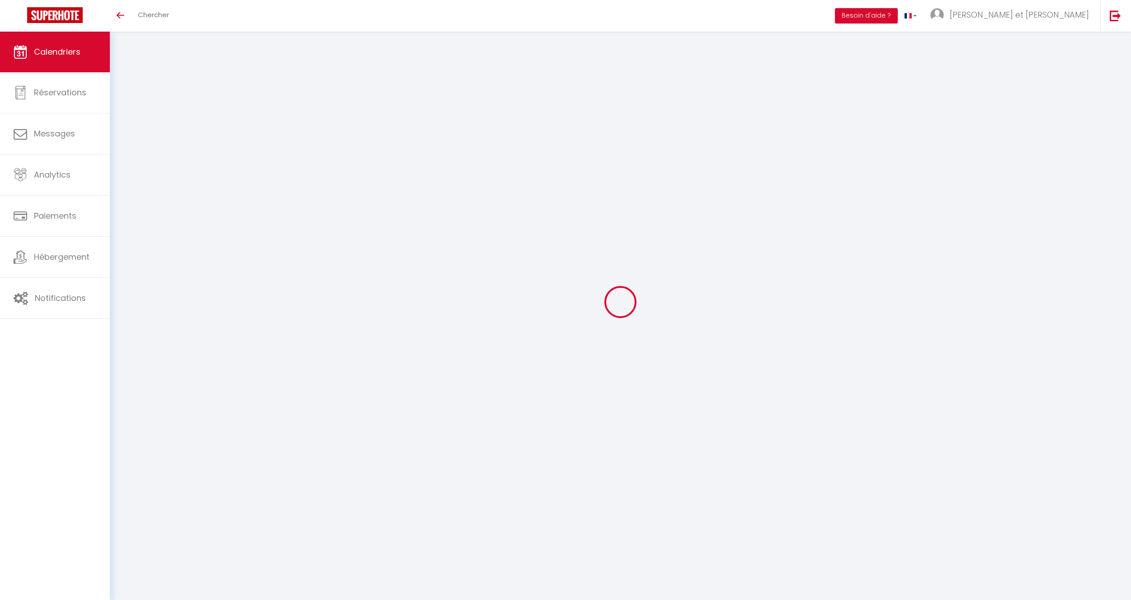
select select
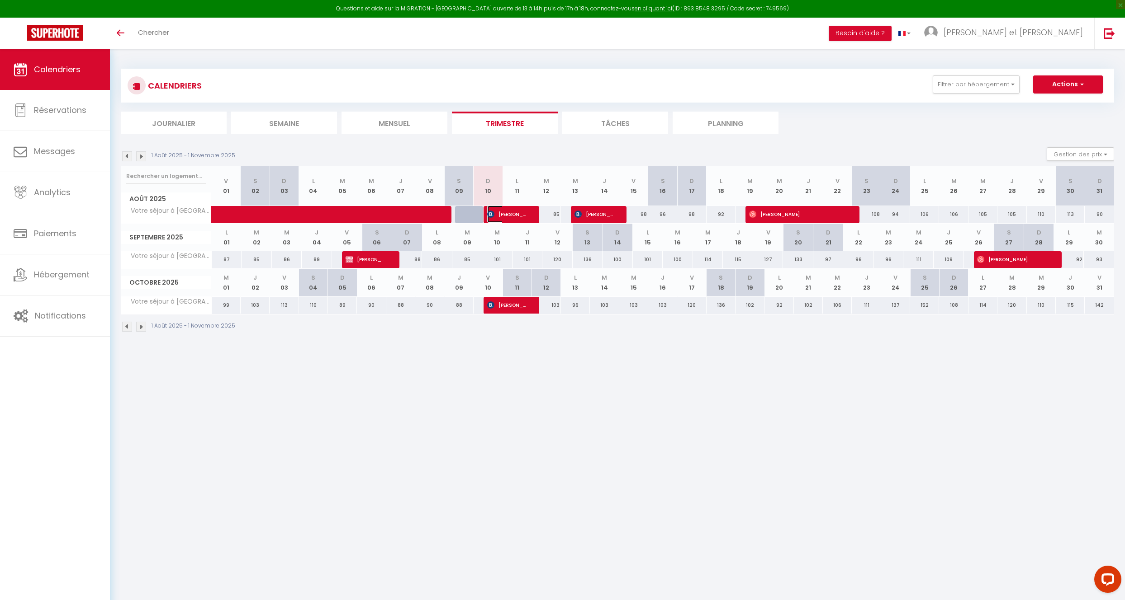
click at [519, 217] on span "[PERSON_NAME]" at bounding box center [506, 214] width 39 height 17
select select "OK"
select select "KO"
select select "1"
select select "0"
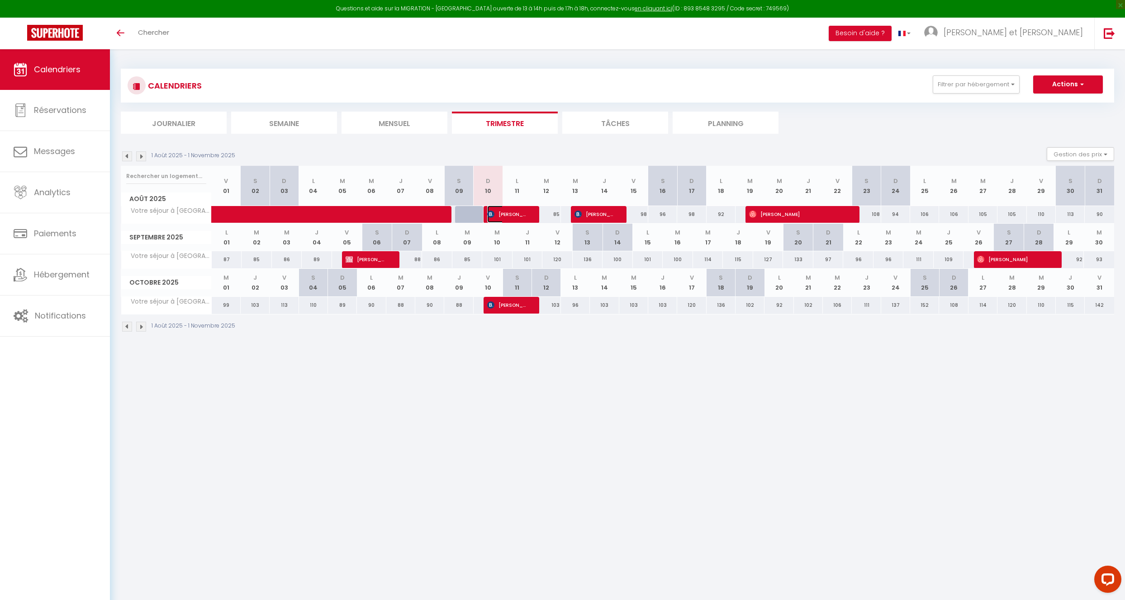
select select "1"
select select
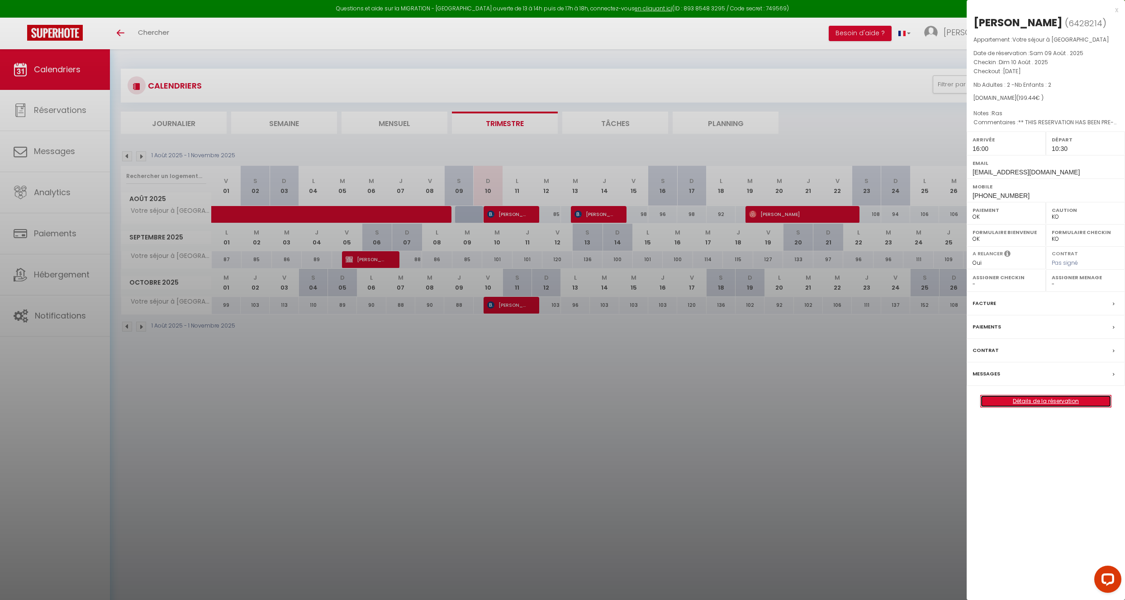
click at [1080, 405] on link "Détails de la réservation" at bounding box center [1045, 402] width 130 height 12
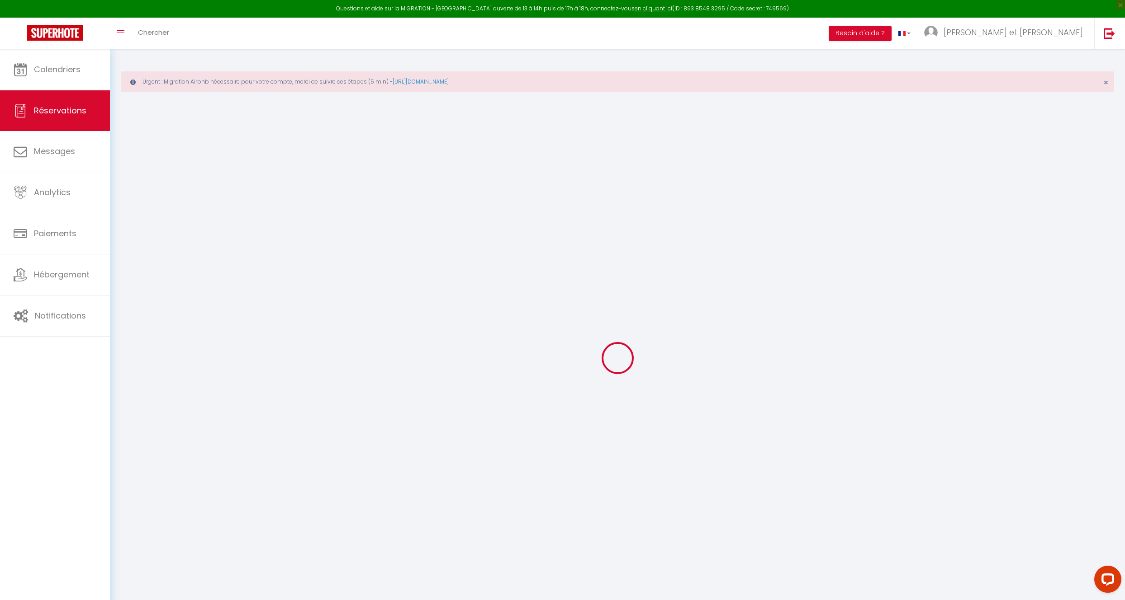
select select
checkbox input "false"
select select
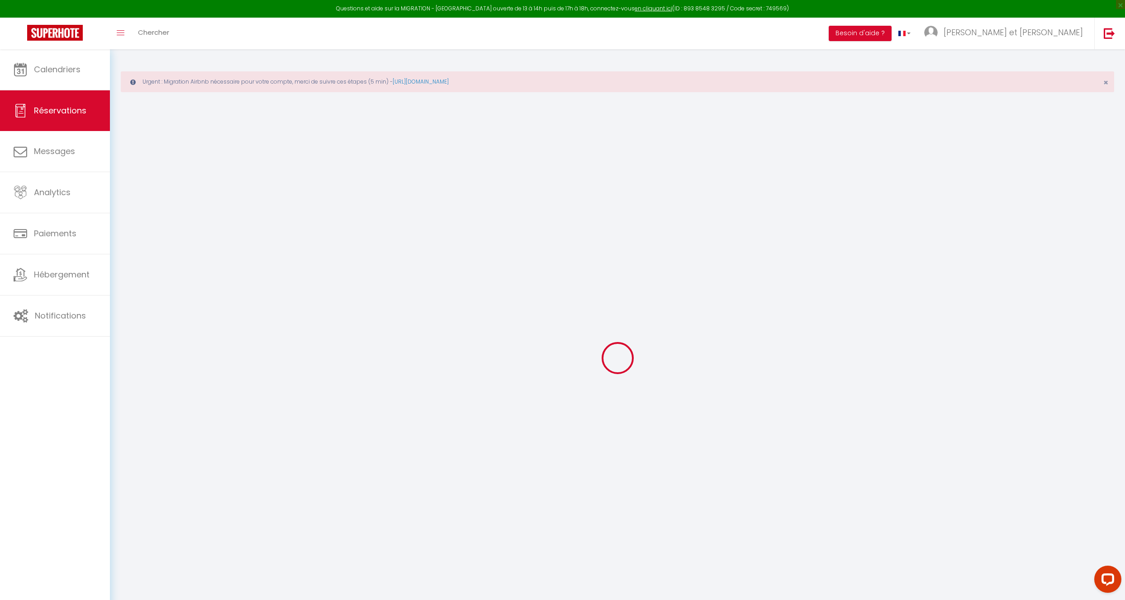
checkbox input "false"
select select
checkbox input "false"
type comments0 "** THIS RESERVATION HAS BEEN PRE-PAID ** BOOKING NOTE : Payment charge is EUR 2…"
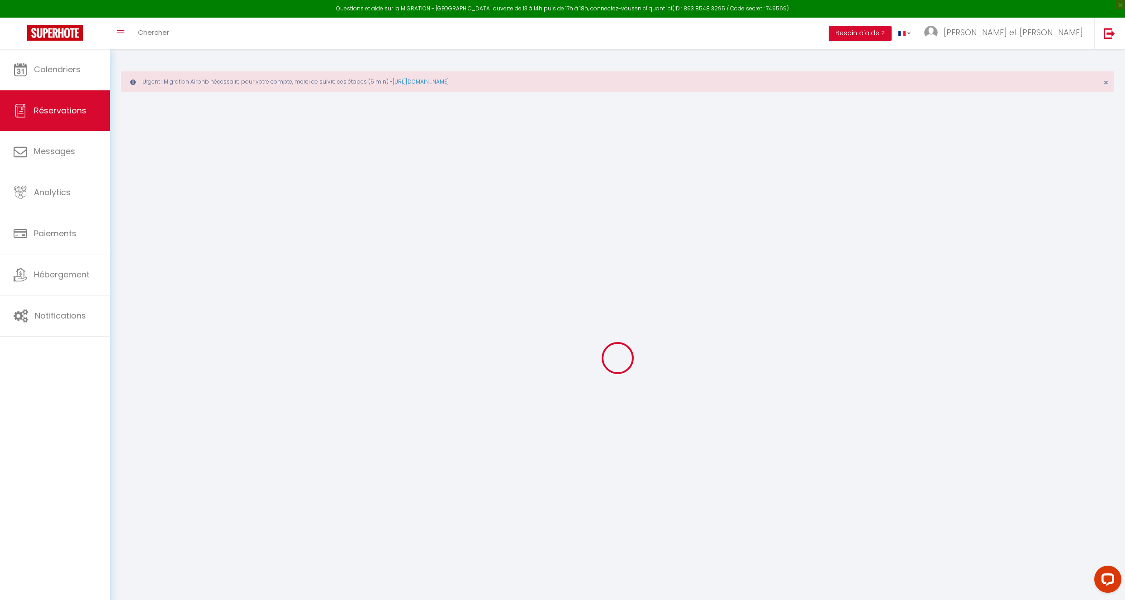
type textarea "Ras"
type input "8.64"
select select
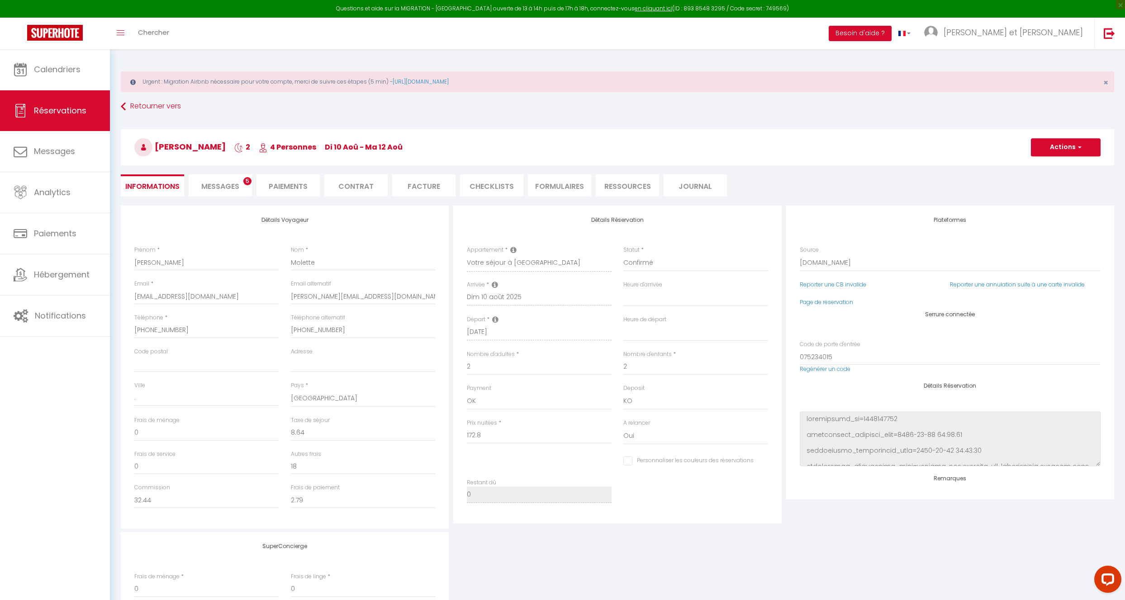
checkbox input "false"
select select "16:00"
select select "10:30"
drag, startPoint x: 222, startPoint y: 187, endPoint x: 302, endPoint y: 192, distance: 79.3
click at [222, 186] on span "Messages" at bounding box center [220, 186] width 38 height 10
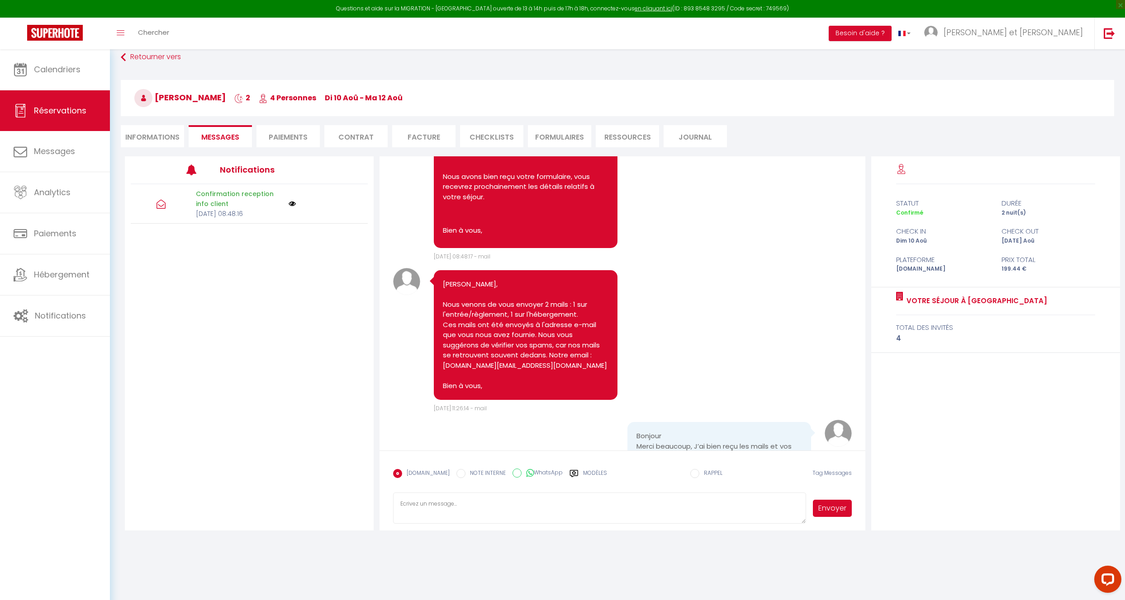
scroll to position [2606, 0]
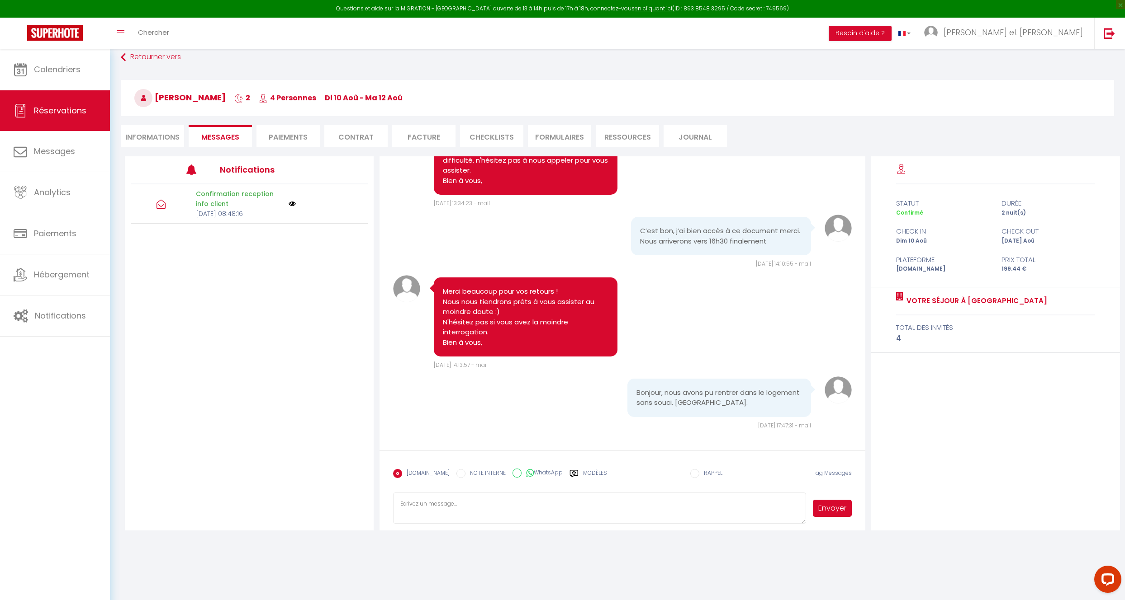
click at [636, 394] on pre "Bonjour, nous avons pu rentrer dans le logement sans souci. [GEOGRAPHIC_DATA]." at bounding box center [718, 398] width 165 height 20
drag, startPoint x: 644, startPoint y: 396, endPoint x: 732, endPoint y: 404, distance: 88.1
click at [732, 404] on pre "Bonjour, nous avons pu rentrer dans le logement sans souci. [GEOGRAPHIC_DATA]." at bounding box center [718, 398] width 165 height 20
copy pre "Bonjour, nous avons pu rentrer dans le logement sans souci. [GEOGRAPHIC_DATA]."
click at [524, 501] on textarea at bounding box center [599, 509] width 412 height 32
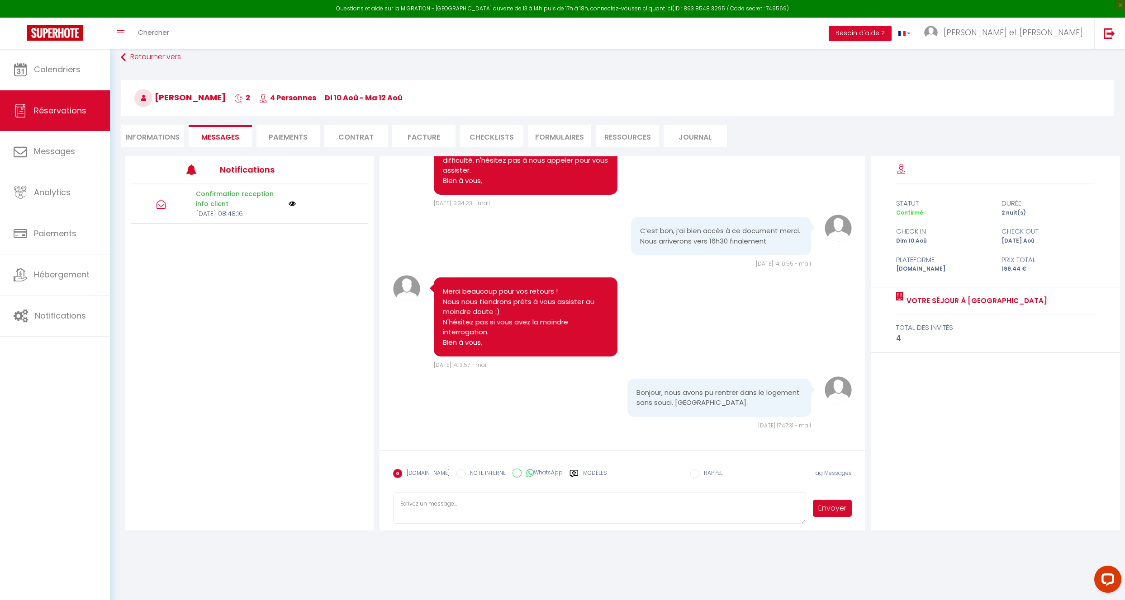
paste textarea "Bonjour, Nous vous remercions chaleureusement pour votre réservation et votre m…"
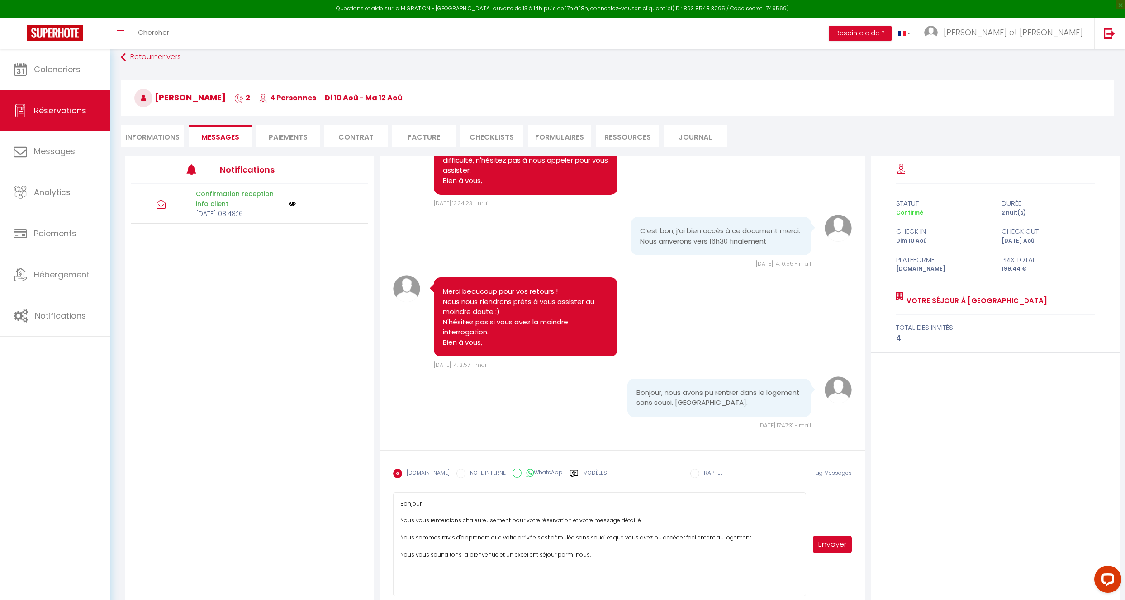
drag, startPoint x: 801, startPoint y: 522, endPoint x: 768, endPoint y: 584, distance: 70.2
click at [810, 595] on div "Bonjour, Nous vous remercions chaleureusement pour votre réservation et votre m…" at bounding box center [622, 545] width 459 height 104
drag, startPoint x: 401, startPoint y: 506, endPoint x: 433, endPoint y: 514, distance: 32.9
click at [433, 514] on textarea "Bonjour, Nous vous remercions chaleureusement pour votre réservation et votre m…" at bounding box center [599, 545] width 412 height 104
drag, startPoint x: 461, startPoint y: 505, endPoint x: 511, endPoint y: 506, distance: 50.2
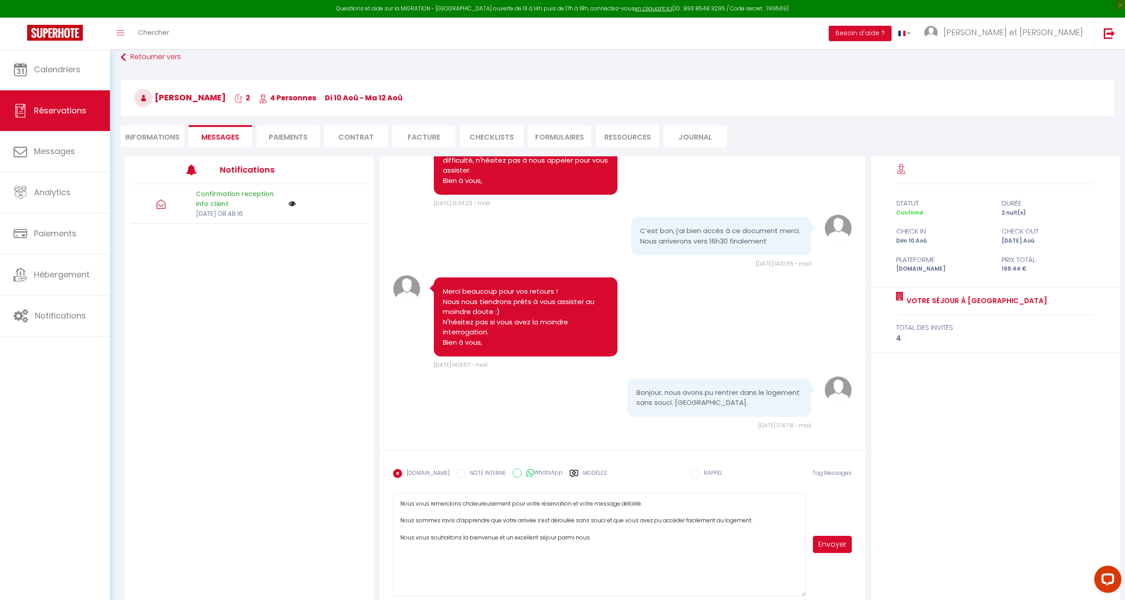
click at [511, 506] on textarea "Nous vous remercions chaleureusement pour votre réservation et votre message dé…" at bounding box center [599, 545] width 412 height 104
drag, startPoint x: 490, startPoint y: 506, endPoint x: 529, endPoint y: 506, distance: 38.9
click at [529, 506] on textarea "Nous vous remercions pour votre réservation et votre message détaillé. Nous som…" at bounding box center [599, 545] width 412 height 104
click at [542, 503] on textarea "Nous vous remercions pour votre réservation et votre message détaillé. Nous som…" at bounding box center [599, 545] width 412 height 104
click at [525, 504] on textarea "Nous vous remercions pour votre message détaillé. Nous sommes ravis d’apprendre…" at bounding box center [599, 545] width 412 height 104
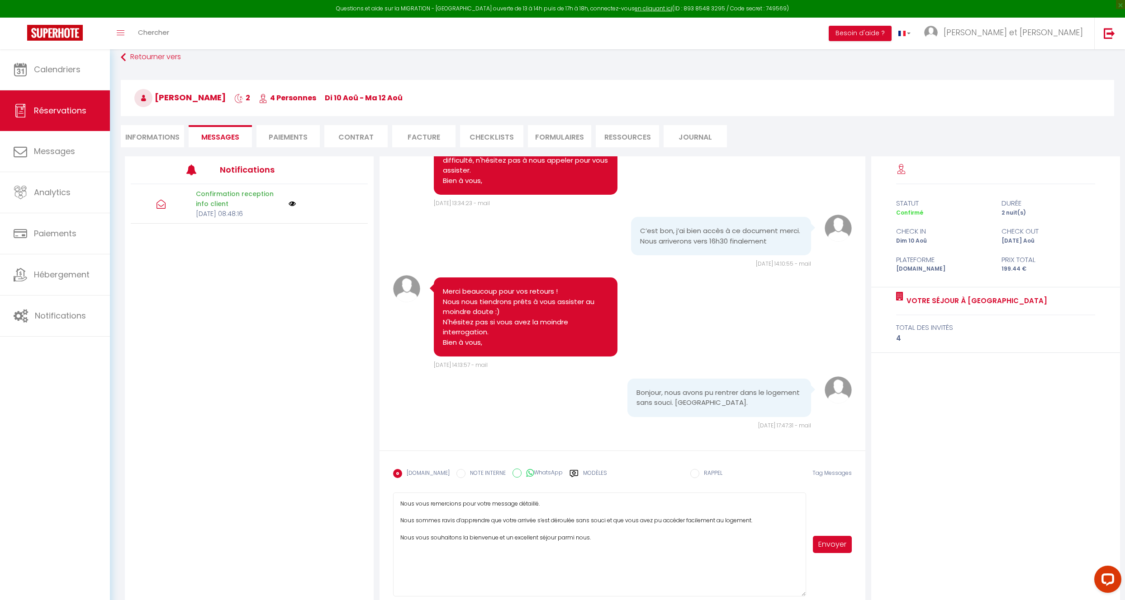
click at [525, 504] on textarea "Nous vous remercions pour votre message détaillé. Nous sommes ravis d’apprendre…" at bounding box center [599, 545] width 412 height 104
click at [461, 505] on textarea "Nous vous remercions pour votre message ! Nous sommes ravis d’apprendre que vot…" at bounding box center [599, 545] width 412 height 104
click at [459, 506] on textarea "Nous vous remercions pour votre message ! Nous sommes ravis d’apprendre que vot…" at bounding box center [599, 545] width 412 height 104
click at [537, 511] on textarea "Nous vous remercions pour votre message ! Nous sommes ravis d’apprendre que vot…" at bounding box center [599, 545] width 412 height 104
click at [537, 506] on textarea "Nous vous remercions pour votre message ! Nous sommes ravis d’apprendre que vot…" at bounding box center [599, 545] width 412 height 104
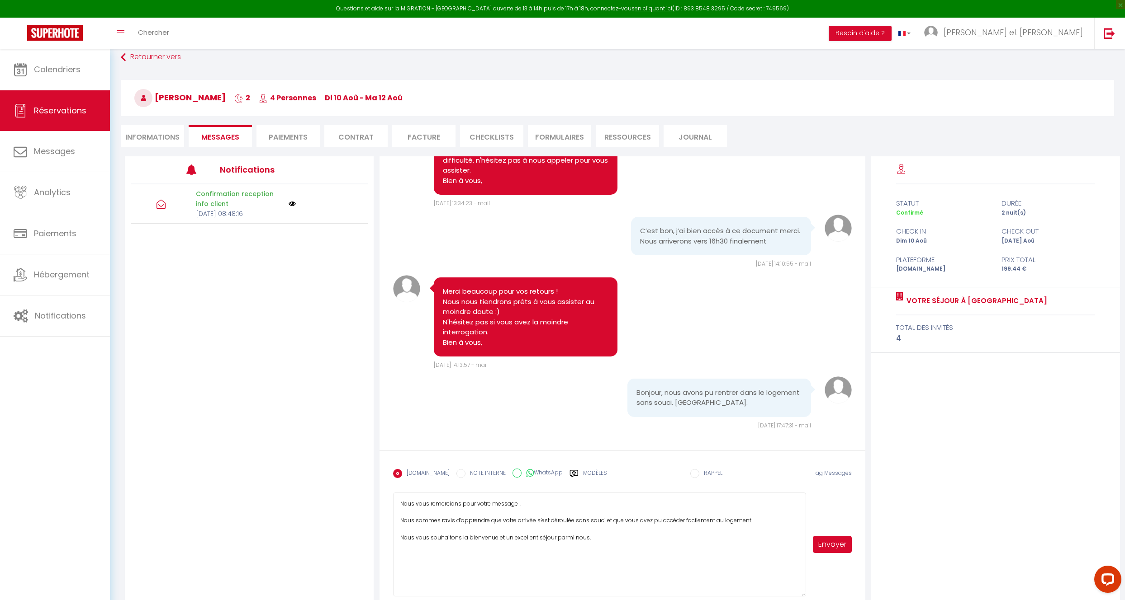
click at [618, 541] on textarea "Nous vous remercions pour votre message ! Nous sommes ravis d’apprendre que vot…" at bounding box center [599, 545] width 412 height 104
click at [637, 543] on textarea "Nous vous remercions pour votre message ! Nous sommes ravis d’apprendre que vot…" at bounding box center [599, 545] width 412 height 104
paste textarea "belle fin de journée."
click at [407, 557] on textarea "Nous vous remercions pour votre message ! Nous sommes ravis d’apprendre que vot…" at bounding box center [599, 545] width 412 height 104
drag, startPoint x: 454, startPoint y: 557, endPoint x: 471, endPoint y: 558, distance: 17.2
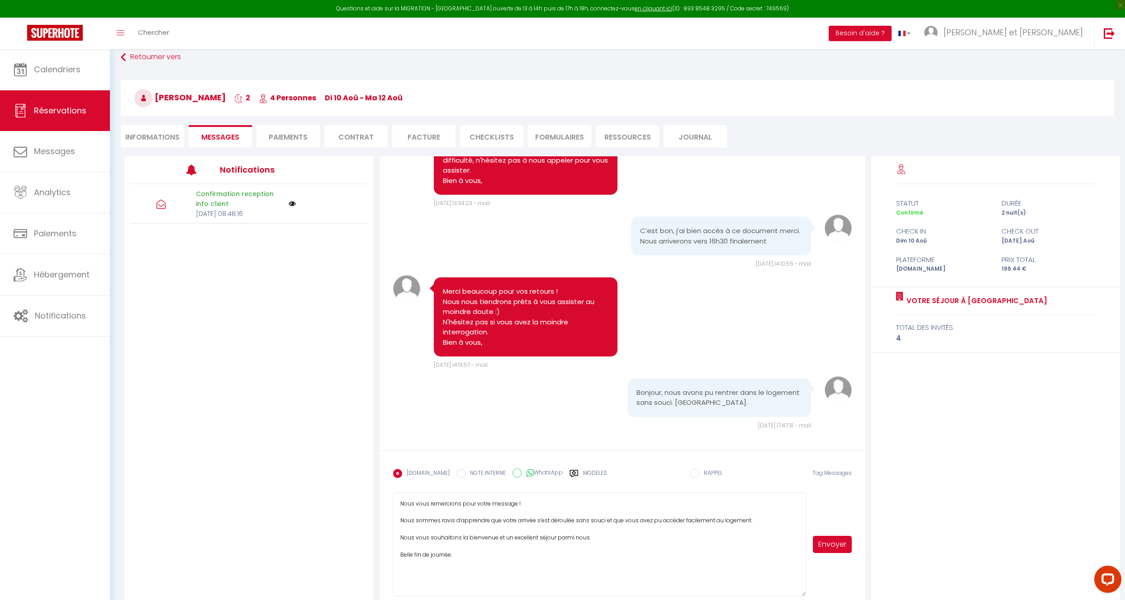
click at [454, 557] on textarea "Nous vous remercions pour votre message ! Nous sommes ravis d’apprendre que vot…" at bounding box center [599, 545] width 412 height 104
click at [401, 539] on textarea "Nous vous remercions pour votre message ! Nous sommes ravis d’apprendre que vot…" at bounding box center [599, 545] width 412 height 104
click at [595, 540] on textarea "Nous vous remercions pour votre message ! Nous sommes ravis d’apprendre que vot…" at bounding box center [599, 545] width 412 height 104
paste textarea "N’hésitez pas à nous contacter si vous avez d’autres interrogations ou besoin d…"
drag, startPoint x: 400, startPoint y: 547, endPoint x: 482, endPoint y: 549, distance: 81.9
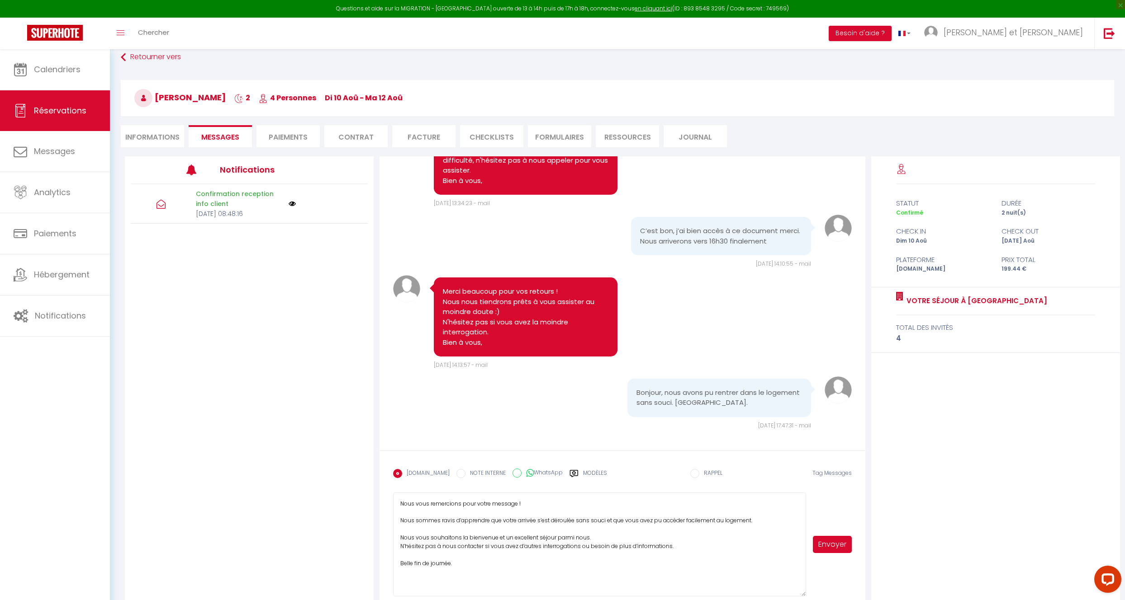
click at [482, 549] on textarea "Nous vous remercions pour votre message ! Nous sommes ravis d’apprendre que vot…" at bounding box center [599, 545] width 412 height 104
click at [729, 548] on textarea "Nous vous remercions pour votre message ! Nous sommes ravis d’apprendre que vot…" at bounding box center [599, 545] width 412 height 104
click at [478, 569] on textarea "Nous vous remercions pour votre message ! Nous sommes ravis d’apprendre que vot…" at bounding box center [599, 545] width 412 height 104
type textarea "Nous vous remercions pour votre message ! Nous sommes ravis d’apprendre que vot…"
click at [835, 548] on button "Envoyer" at bounding box center [832, 544] width 39 height 17
